Goal: Task Accomplishment & Management: Manage account settings

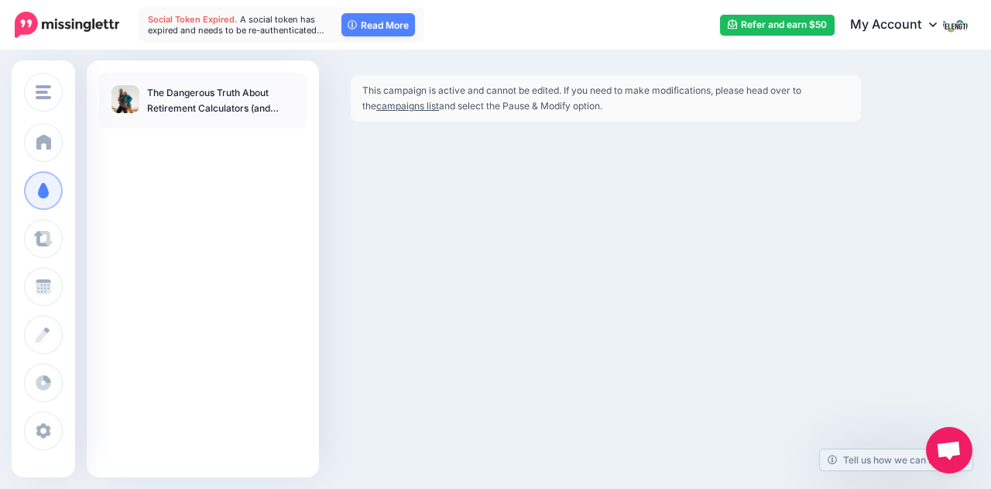
click at [829, 186] on div "Arroyo Investment Group Wavelength Financial Conte… Arroyo Investment Group Cap…" at bounding box center [495, 244] width 991 height 489
click at [368, 25] on link "Read More" at bounding box center [379, 24] width 74 height 23
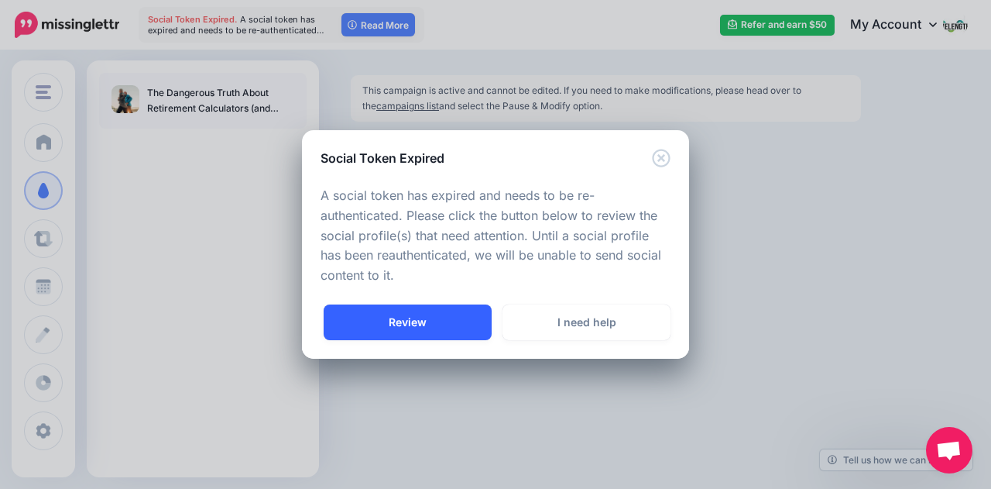
click at [382, 317] on link "Review" at bounding box center [408, 322] width 168 height 36
click at [416, 322] on link "Review" at bounding box center [408, 322] width 168 height 36
click at [428, 321] on link "Review" at bounding box center [408, 322] width 168 height 36
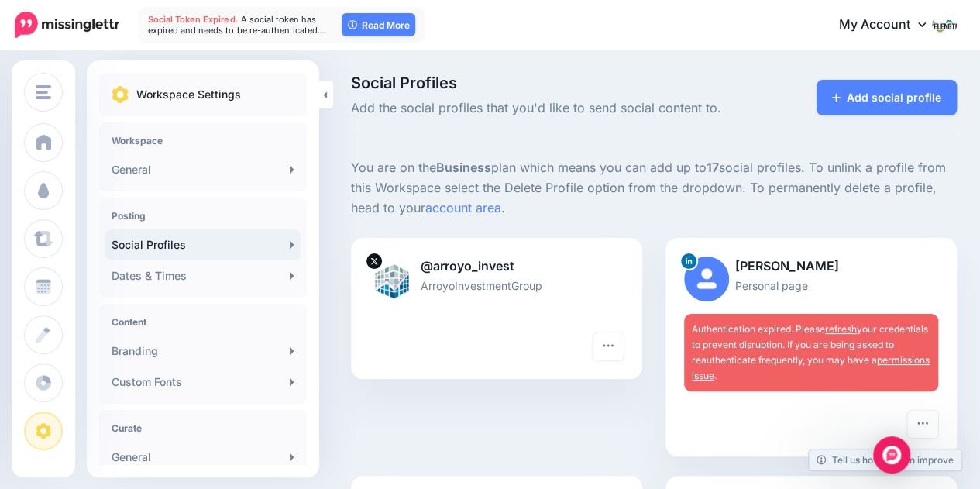
click at [843, 329] on link "refresh" at bounding box center [841, 329] width 32 height 12
click at [901, 362] on link "permissions issue" at bounding box center [811, 367] width 238 height 27
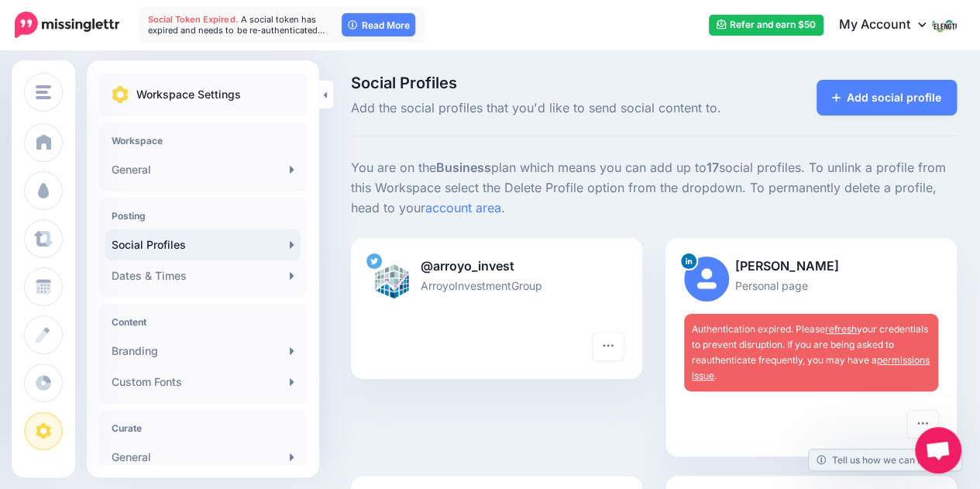
click at [847, 328] on link "refresh" at bounding box center [841, 329] width 32 height 12
